Goal: Navigation & Orientation: Go to known website

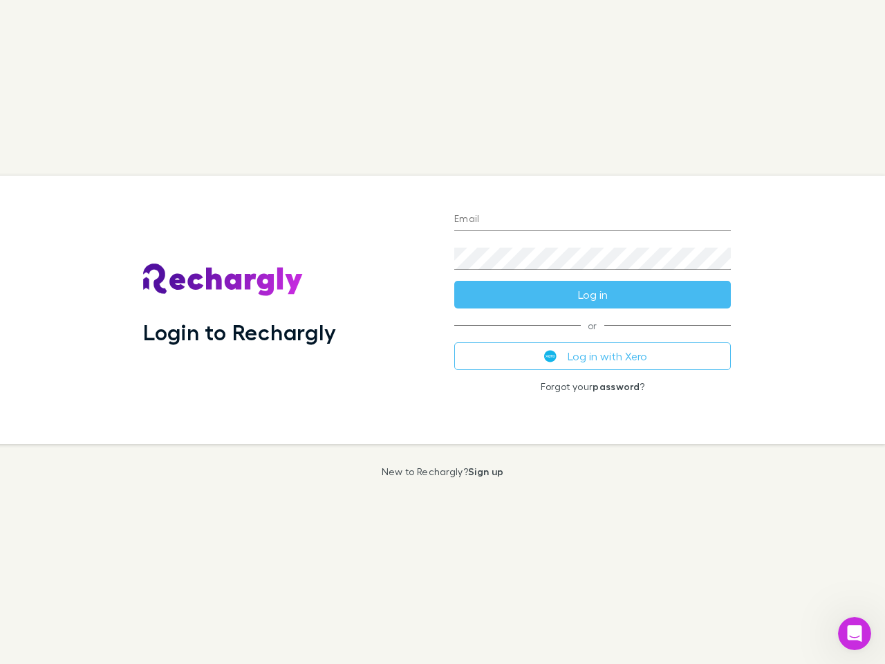
click at [442, 332] on div "Login to Rechargly" at bounding box center [287, 310] width 311 height 268
click at [592, 220] on input "Email" at bounding box center [592, 220] width 276 height 22
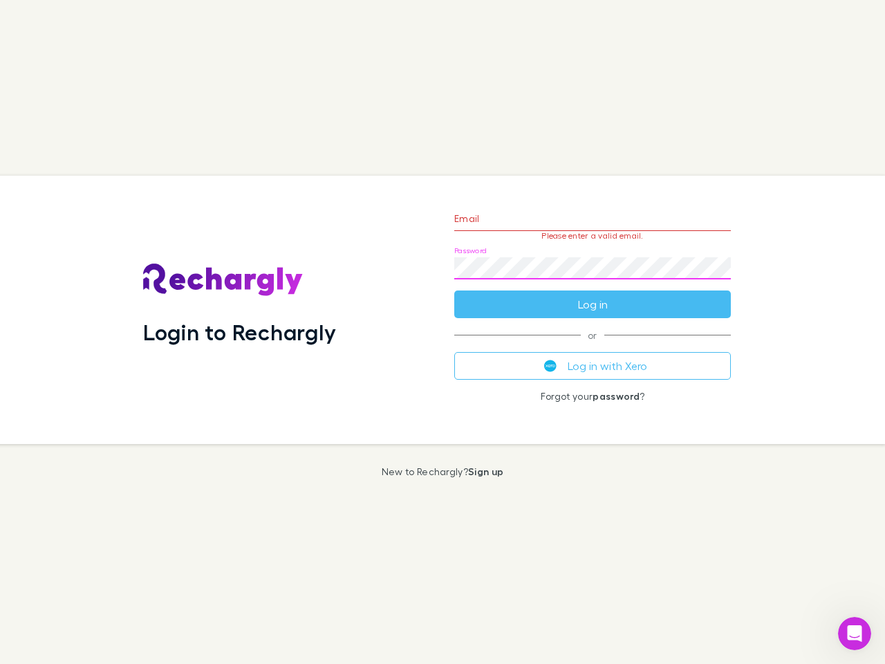
click at [592, 294] on form "Email Please enter a valid email. Password Log in" at bounding box center [592, 258] width 276 height 120
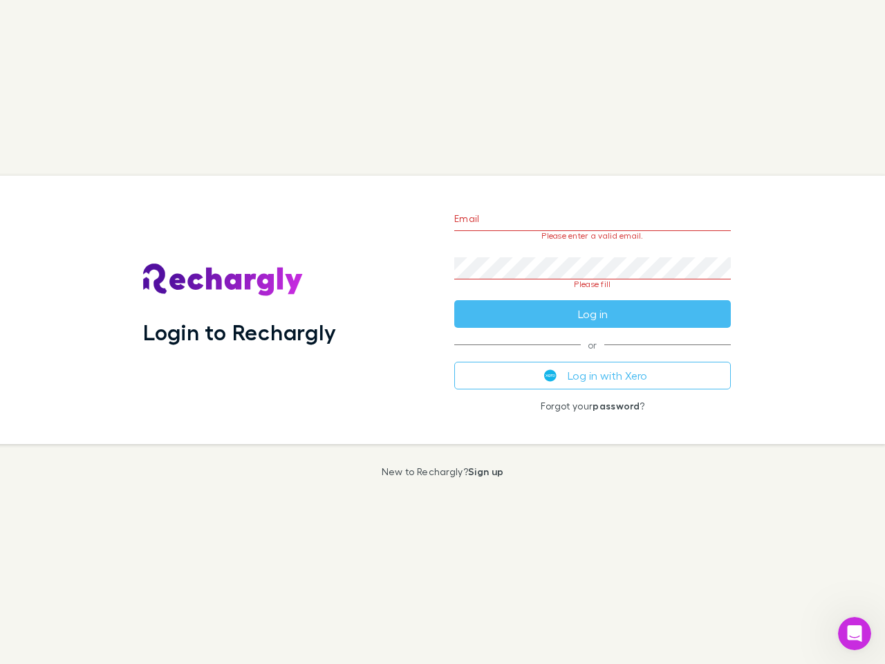
click at [592, 356] on div "Email Please enter a valid email. Password Please fill Log in or Log in with Xe…" at bounding box center [592, 310] width 299 height 268
click at [854, 633] on icon "Open Intercom Messenger" at bounding box center [854, 633] width 23 height 23
